Goal: Navigation & Orientation: Understand site structure

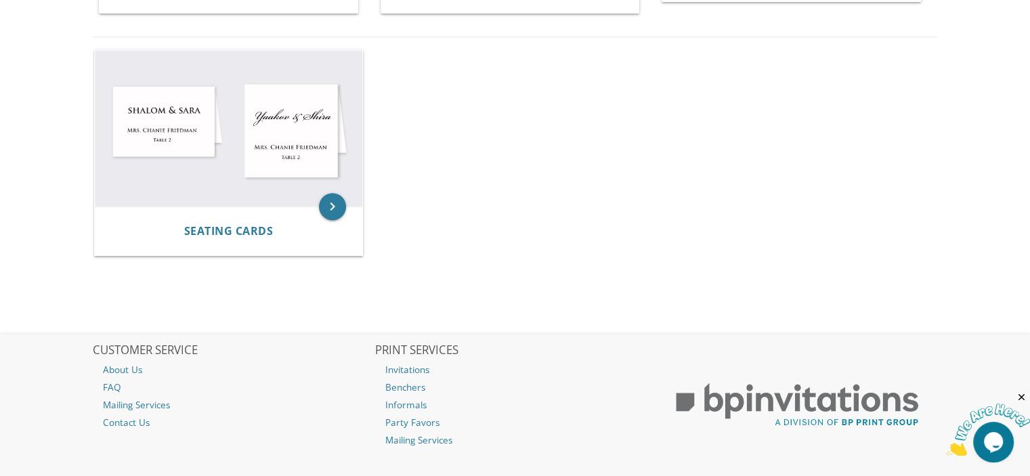
scroll to position [948, 0]
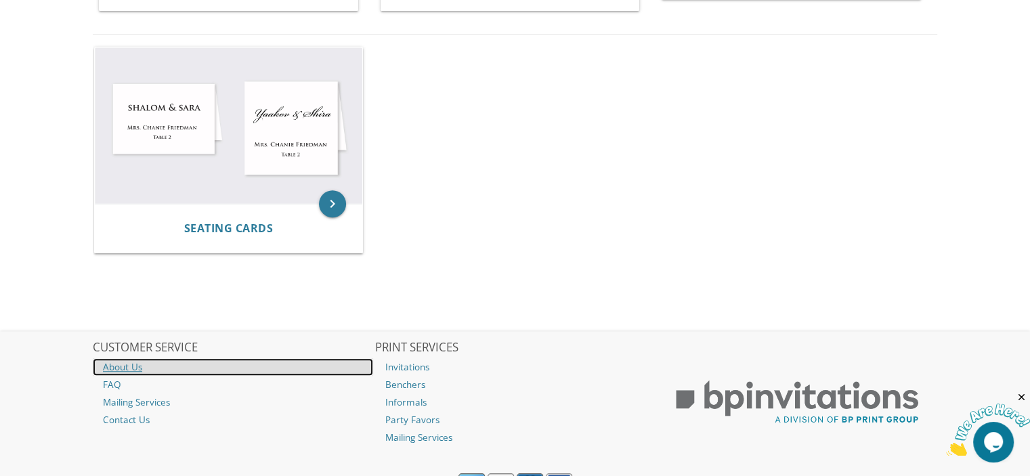
click at [130, 363] on link "About Us" at bounding box center [233, 367] width 280 height 18
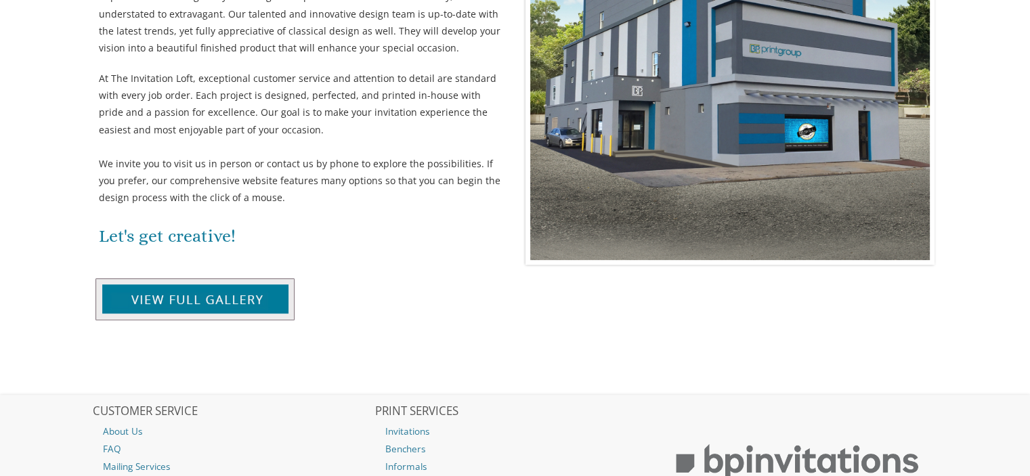
scroll to position [406, 0]
click at [212, 300] on img at bounding box center [194, 299] width 199 height 42
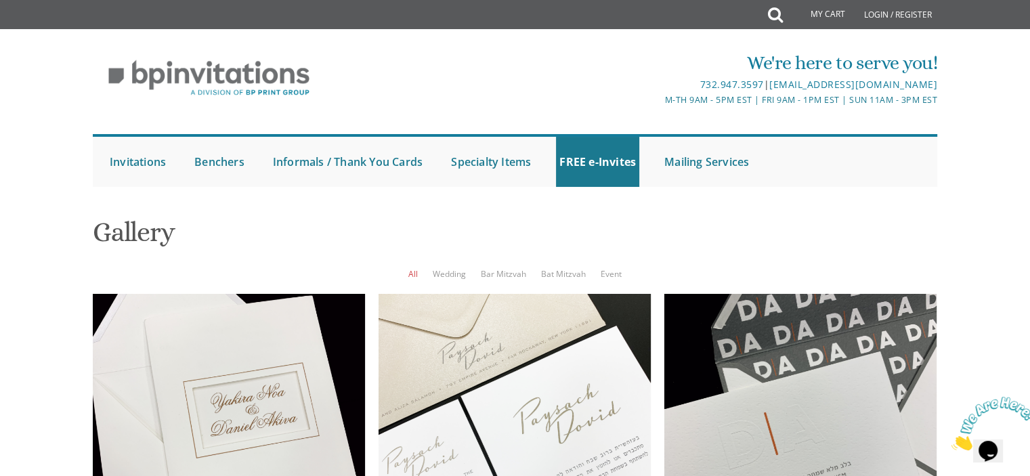
scroll to position [1938, 0]
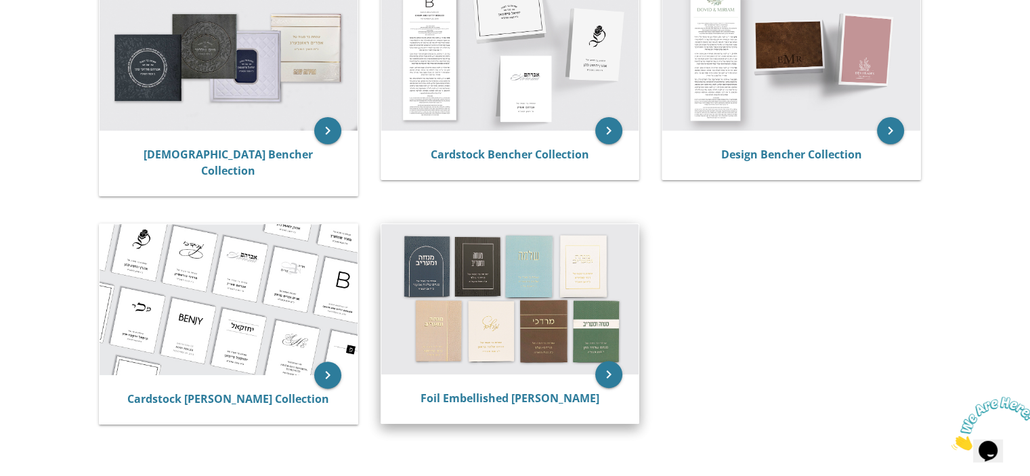
scroll to position [338, 0]
